Goal: Transaction & Acquisition: Register for event/course

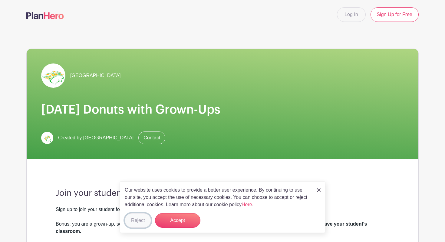
click at [140, 219] on button "Reject" at bounding box center [138, 220] width 26 height 15
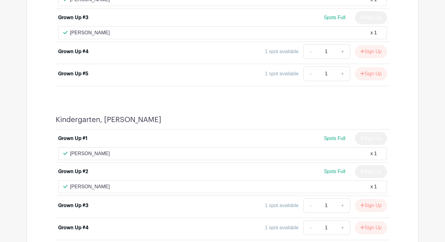
scroll to position [1506, 0]
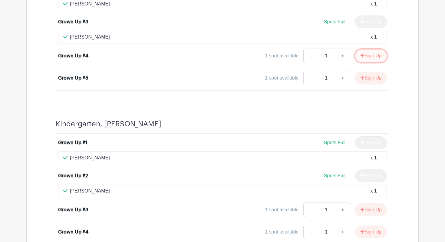
click at [378, 57] on button "Sign Up" at bounding box center [371, 55] width 32 height 13
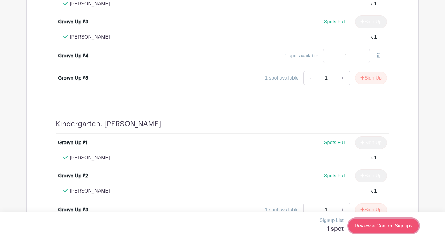
click at [372, 227] on link "Review & Confirm Signups" at bounding box center [384, 225] width 70 height 15
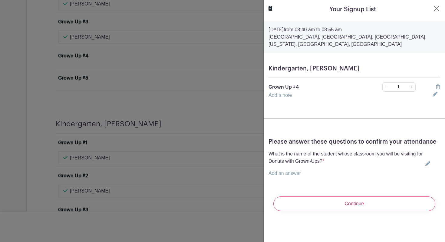
click at [316, 182] on div "Please answer these questions to confirm your attendance What is the name of th…" at bounding box center [355, 159] width 182 height 53
click at [311, 175] on p "Add an answer" at bounding box center [346, 172] width 155 height 7
click at [302, 181] on div "Please answer these questions to confirm your attendance What is the name of th…" at bounding box center [355, 159] width 182 height 53
click at [295, 172] on link "Add an answer" at bounding box center [285, 172] width 32 height 5
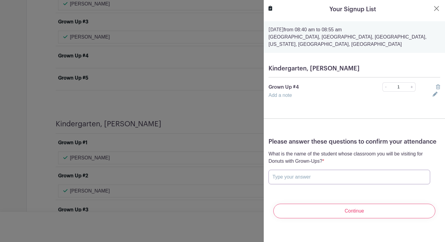
click at [379, 175] on input "text" at bounding box center [350, 176] width 162 height 15
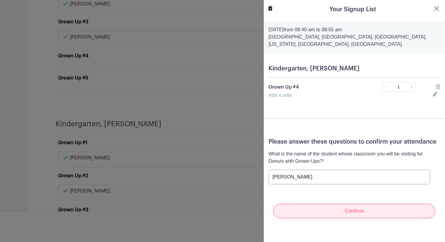
type input "[PERSON_NAME]"
click at [326, 208] on input "Continue" at bounding box center [355, 210] width 162 height 15
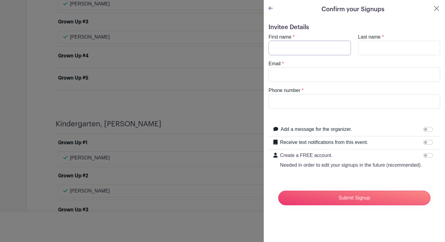
click at [296, 50] on input "First name" at bounding box center [310, 48] width 82 height 15
type input "[PERSON_NAME]"
type input "Tong"
type input "[EMAIL_ADDRESS][DOMAIN_NAME]"
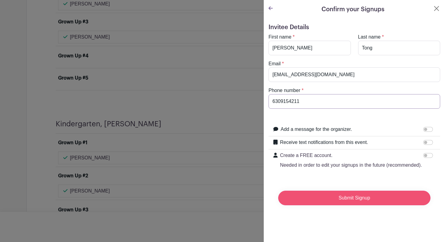
type input "6309154211"
click at [374, 200] on input "Submit Signup" at bounding box center [354, 197] width 152 height 15
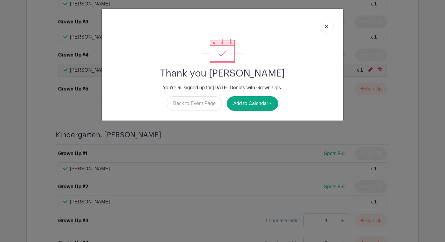
click at [326, 31] on link at bounding box center [327, 25] width 14 height 15
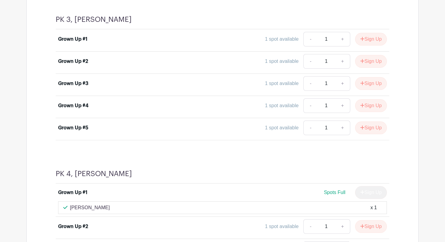
scroll to position [324, 0]
